Goal: Obtain resource: Download file/media

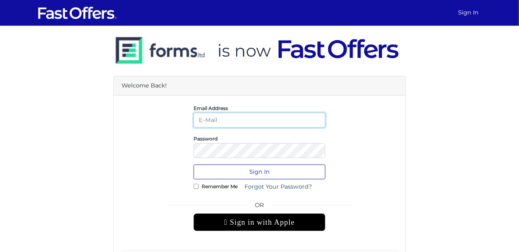
type input "[DOMAIN_NAME][EMAIL_ADDRESS][DOMAIN_NAME]"
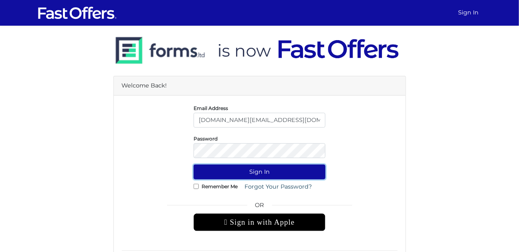
click at [251, 174] on button "Sign In" at bounding box center [259, 171] width 132 height 15
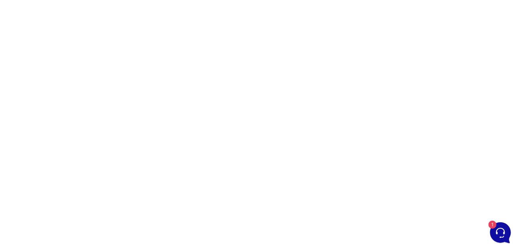
scroll to position [81, 0]
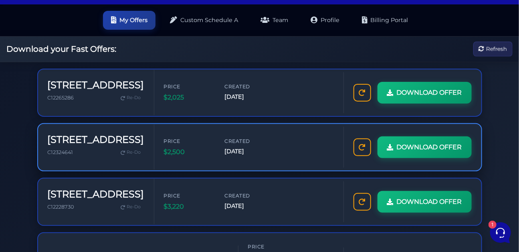
scroll to position [29, 0]
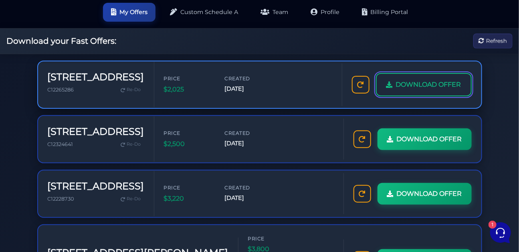
click at [396, 90] on span "DOWNLOAD OFFER" at bounding box center [428, 84] width 65 height 10
